Goal: Entertainment & Leisure: Consume media (video, audio)

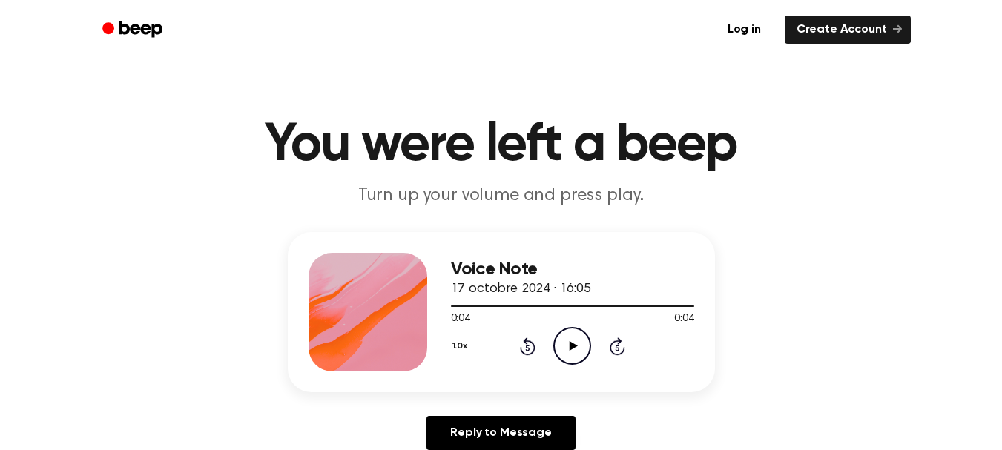
click at [580, 352] on icon "Play Audio" at bounding box center [572, 346] width 38 height 38
drag, startPoint x: 570, startPoint y: 343, endPoint x: 564, endPoint y: 338, distance: 8.4
click at [564, 338] on icon "Play Audio" at bounding box center [572, 346] width 38 height 38
click at [578, 346] on icon "Play Audio" at bounding box center [572, 346] width 38 height 38
click at [582, 343] on icon "Play Audio" at bounding box center [572, 346] width 38 height 38
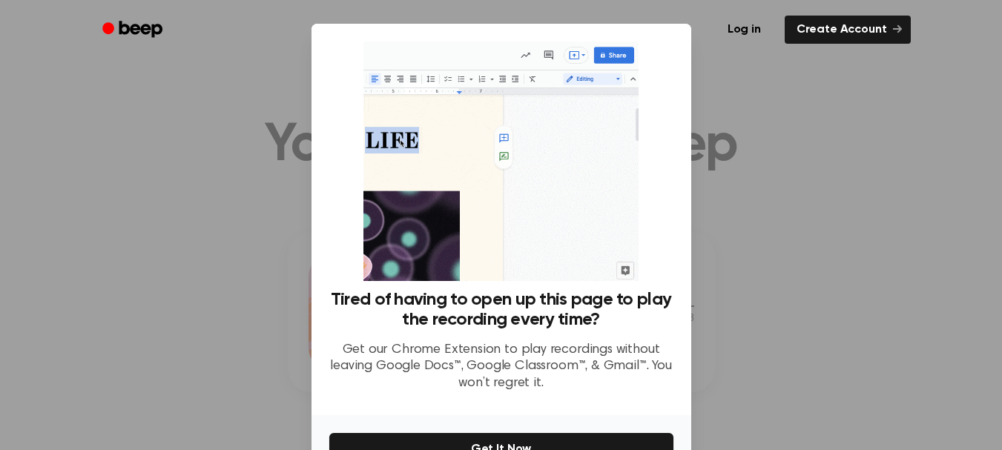
drag, startPoint x: 766, startPoint y: 343, endPoint x: 756, endPoint y: 346, distance: 10.3
click at [757, 346] on div at bounding box center [501, 225] width 1002 height 450
drag, startPoint x: 736, startPoint y: 338, endPoint x: 725, endPoint y: 319, distance: 21.9
click at [732, 332] on div at bounding box center [501, 225] width 1002 height 450
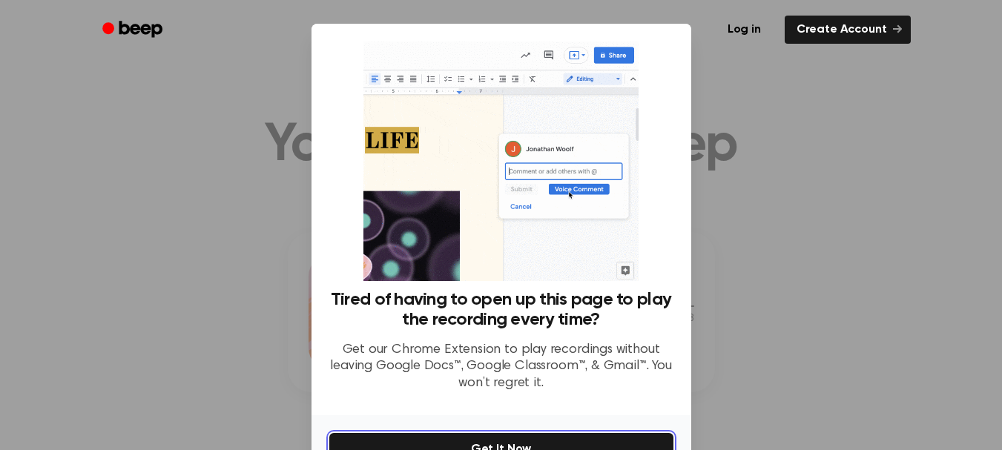
click at [582, 444] on button "Get It Now" at bounding box center [501, 449] width 344 height 33
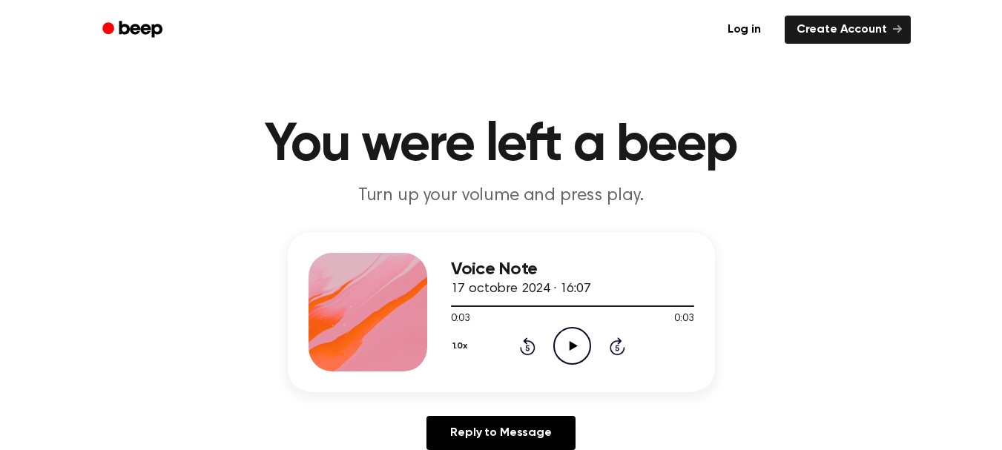
click at [572, 344] on icon at bounding box center [574, 346] width 8 height 10
click at [577, 340] on icon "Play Audio" at bounding box center [572, 346] width 38 height 38
click at [573, 335] on icon "Play Audio" at bounding box center [572, 346] width 38 height 38
click at [585, 343] on icon "Play Audio" at bounding box center [572, 346] width 38 height 38
click at [568, 332] on icon "Play Audio" at bounding box center [572, 346] width 38 height 38
